Goal: Transaction & Acquisition: Subscribe to service/newsletter

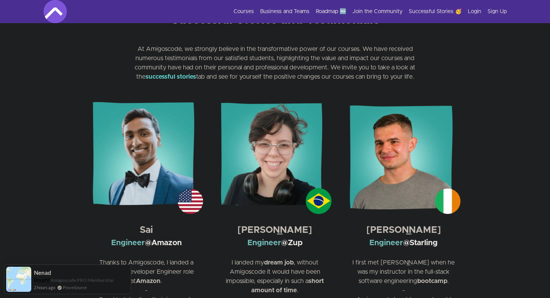
scroll to position [1158, 0]
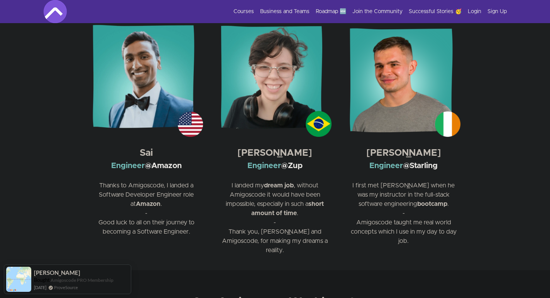
click at [515, 188] on section "Sai Engineer @Amazon Thanks to Amigoscode, I landed a Software Developer Engine…" at bounding box center [275, 143] width 550 height 254
click at [502, 168] on section "Sai Engineer @Amazon Thanks to Amigoscode, I landed a Software Developer Engine…" at bounding box center [275, 143] width 550 height 254
click at [501, 176] on section "Sai Engineer @Amazon Thanks to Amigoscode, I landed a Software Developer Engine…" at bounding box center [275, 143] width 550 height 254
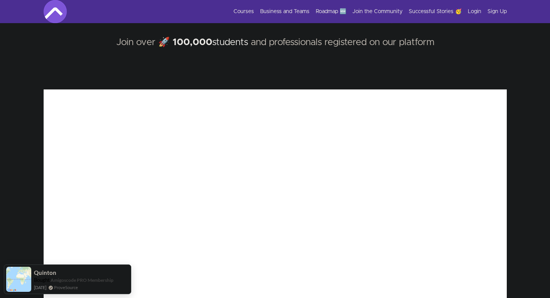
scroll to position [0, 0]
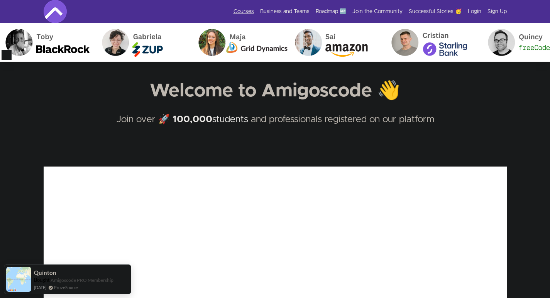
click at [248, 8] on link "Courses" at bounding box center [243, 12] width 20 height 8
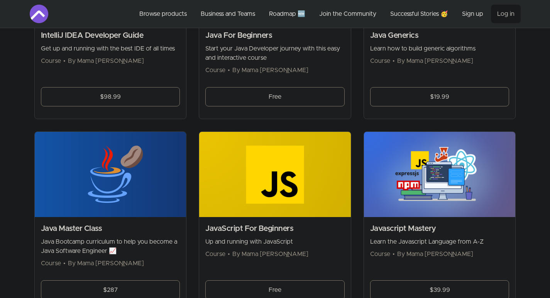
scroll to position [916, 0]
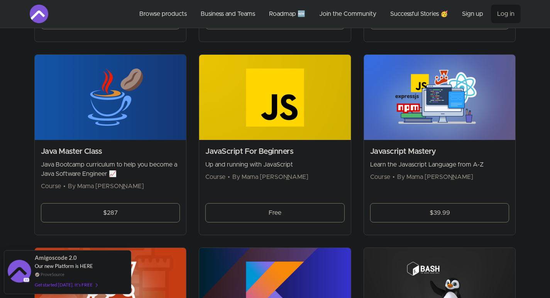
click at [517, 158] on section "Browse products Product filters: Sort by: import_export Name (A-Z) search All a…" at bounding box center [274, 249] width 515 height 2274
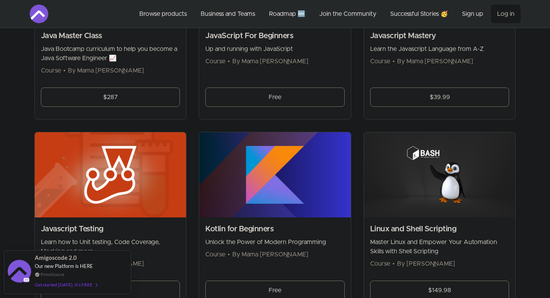
scroll to position [955, 0]
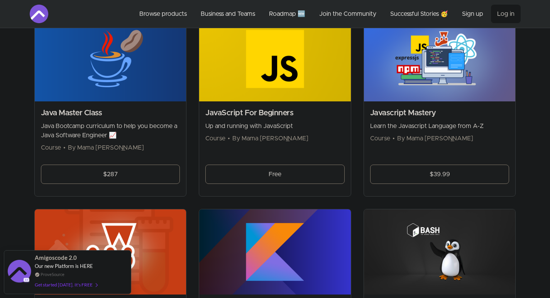
click at [142, 117] on h2 "Java Master Class" at bounding box center [110, 113] width 139 height 11
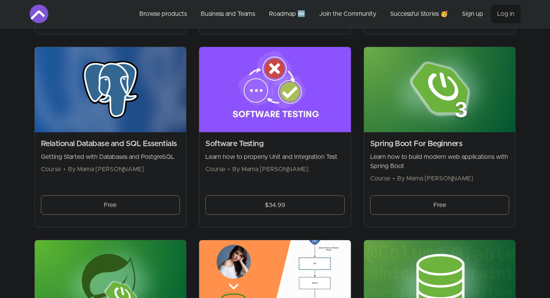
scroll to position [1649, 0]
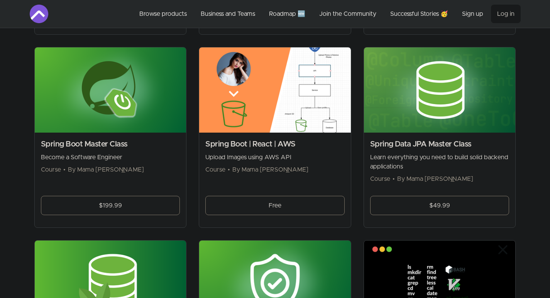
scroll to position [1765, 0]
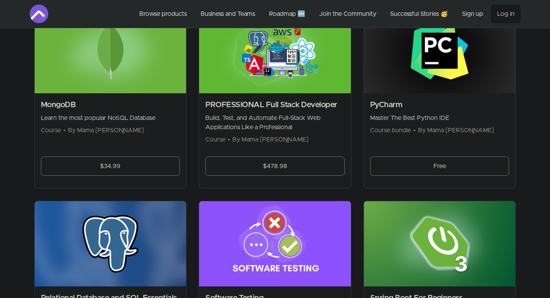
scroll to position [1457, 0]
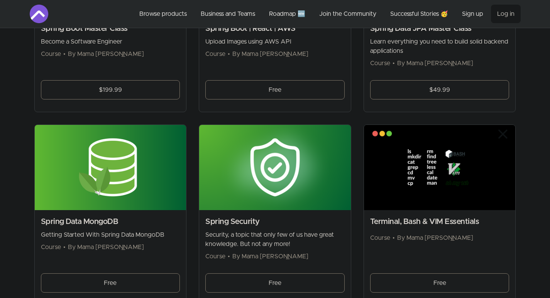
scroll to position [2074, 0]
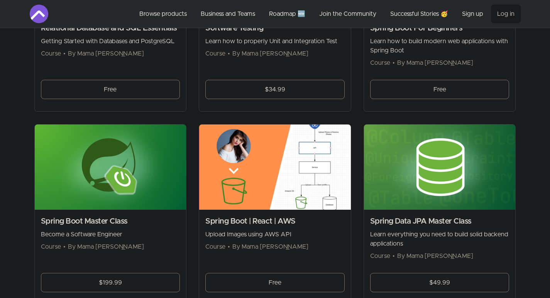
scroll to position [1727, 0]
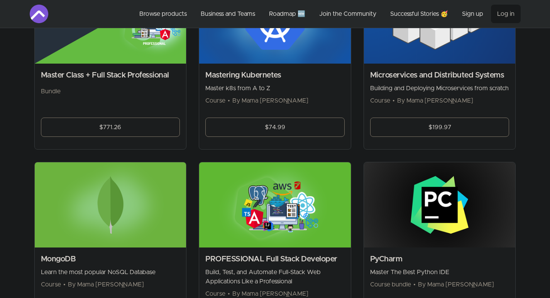
scroll to position [1302, 0]
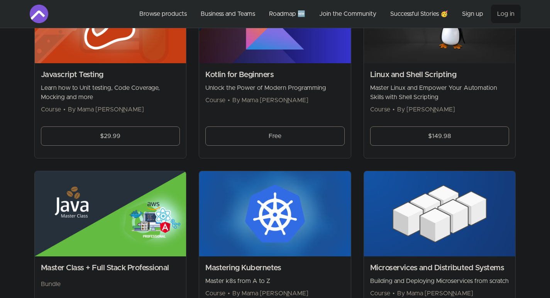
scroll to position [1109, 0]
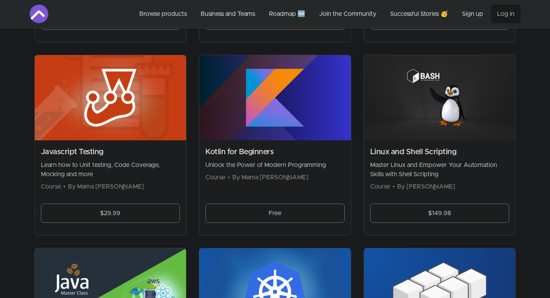
click at [536, 160] on div "Skip to main content Main menu Includes navigation links and user settings Brow…" at bounding box center [275, 96] width 550 height 2411
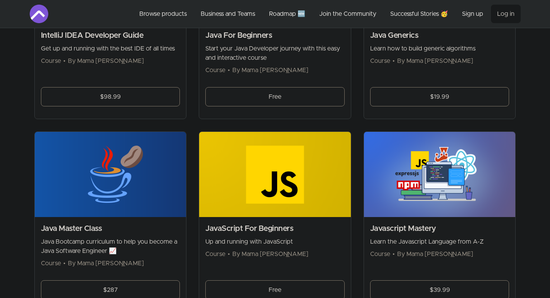
scroll to position [878, 0]
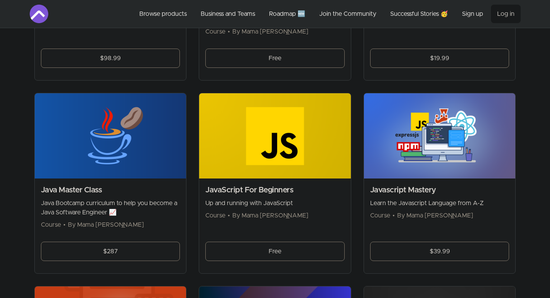
click at [524, 156] on section "Browse products Product filters: Sort by: import_export Name (A-Z) search All a…" at bounding box center [274, 287] width 515 height 2274
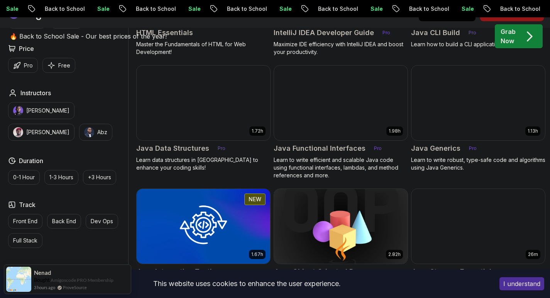
scroll to position [1235, 0]
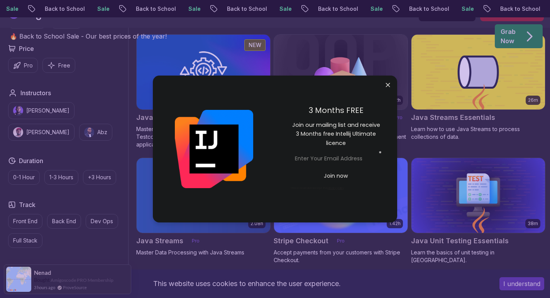
click at [388, 85] on body "Sale Back to School Sale Back to School Sale Back to School Sale Back to School…" at bounding box center [275, 160] width 550 height 2791
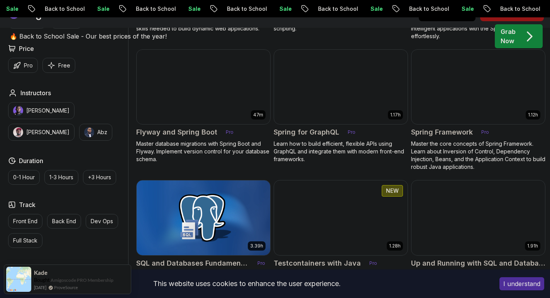
scroll to position [2045, 0]
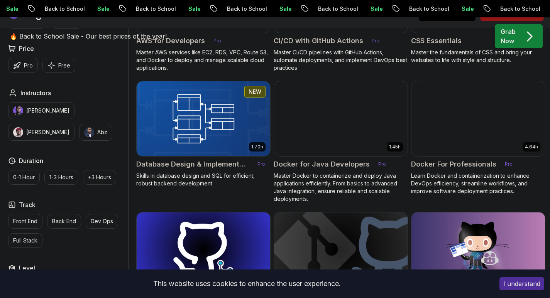
scroll to position [579, 0]
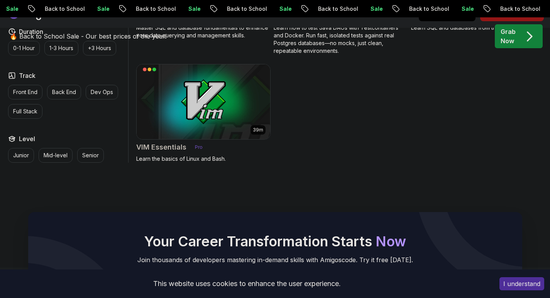
click at [395, 183] on div "Your Career Transformation Starts Now Join thousands of developers mastering in…" at bounding box center [275, 265] width 550 height 180
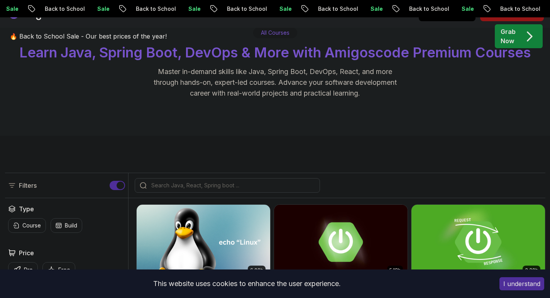
scroll to position [0, 0]
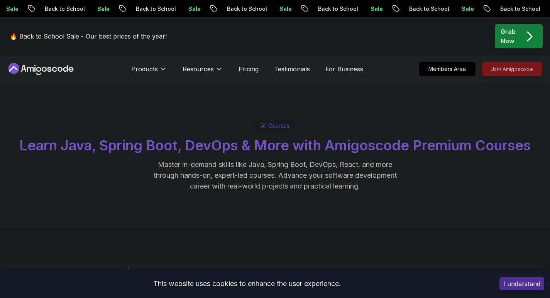
click at [492, 71] on p "Join Amigoscode" at bounding box center [512, 69] width 60 height 13
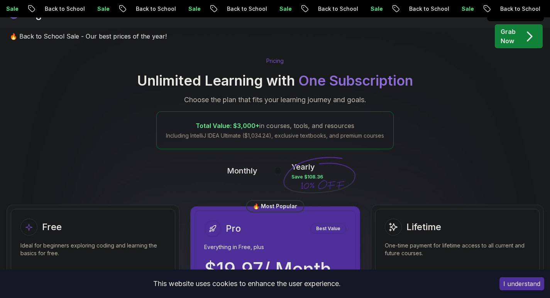
scroll to position [193, 0]
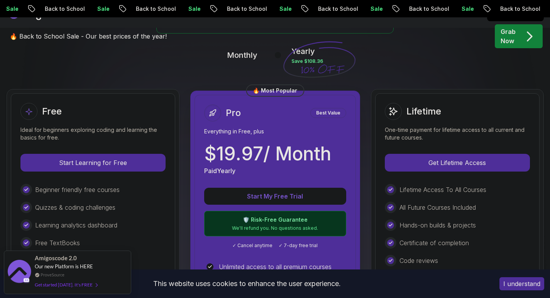
click at [235, 55] on p "Monthly" at bounding box center [242, 55] width 30 height 11
click at [239, 54] on div "🔥 Back to School Sale - Our best prices of the year! Grab Now" at bounding box center [275, 36] width 540 height 38
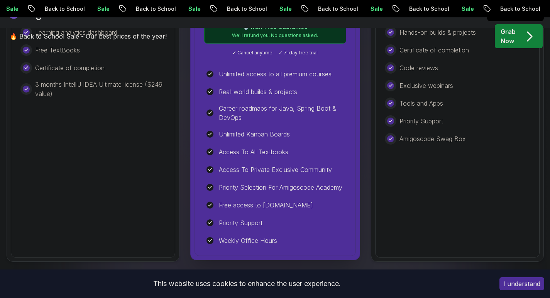
scroll to position [502, 0]
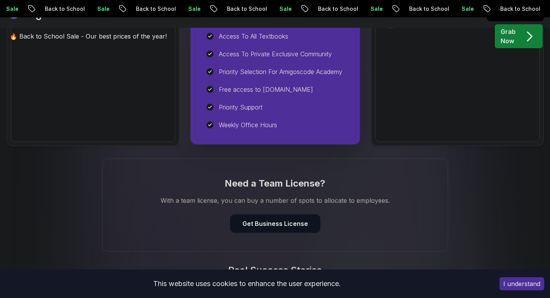
click at [491, 200] on div "Need a Team License? With a team license, you can buy a number of spots to allo…" at bounding box center [275, 205] width 540 height 93
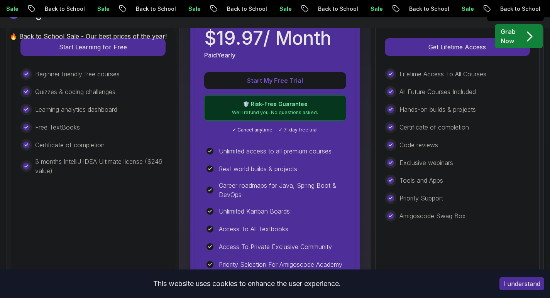
scroll to position [193, 0]
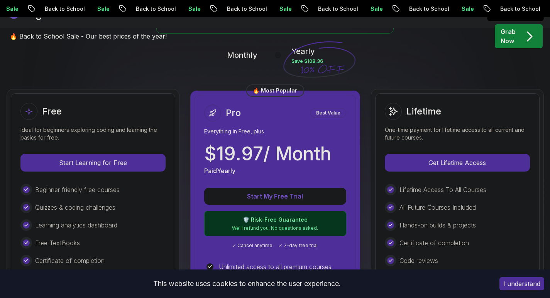
click at [235, 55] on p "Monthly" at bounding box center [242, 55] width 30 height 11
click at [226, 55] on div "🔥 Back to School Sale - Our best prices of the year! Grab Now" at bounding box center [275, 36] width 540 height 38
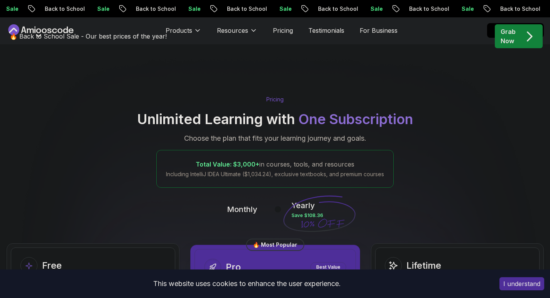
scroll to position [154, 0]
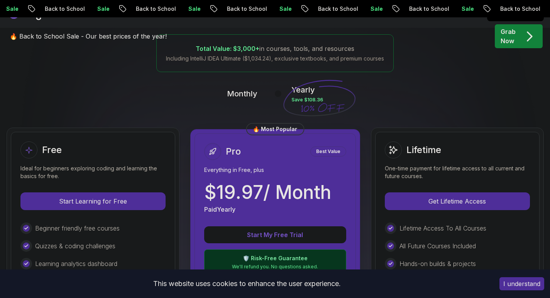
click at [273, 93] on button at bounding box center [274, 93] width 16 height 9
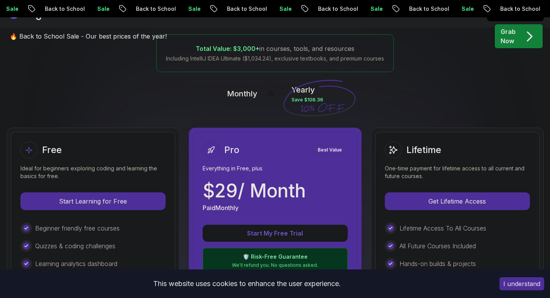
drag, startPoint x: 426, startPoint y: 84, endPoint x: 451, endPoint y: 74, distance: 27.4
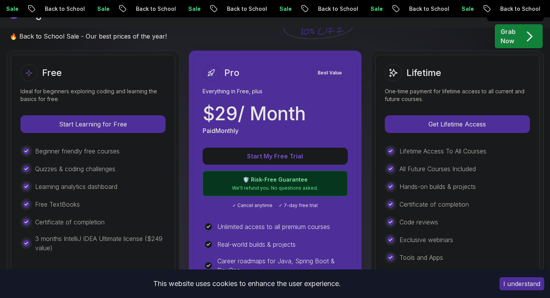
scroll to position [193, 0]
